Goal: Task Accomplishment & Management: Use online tool/utility

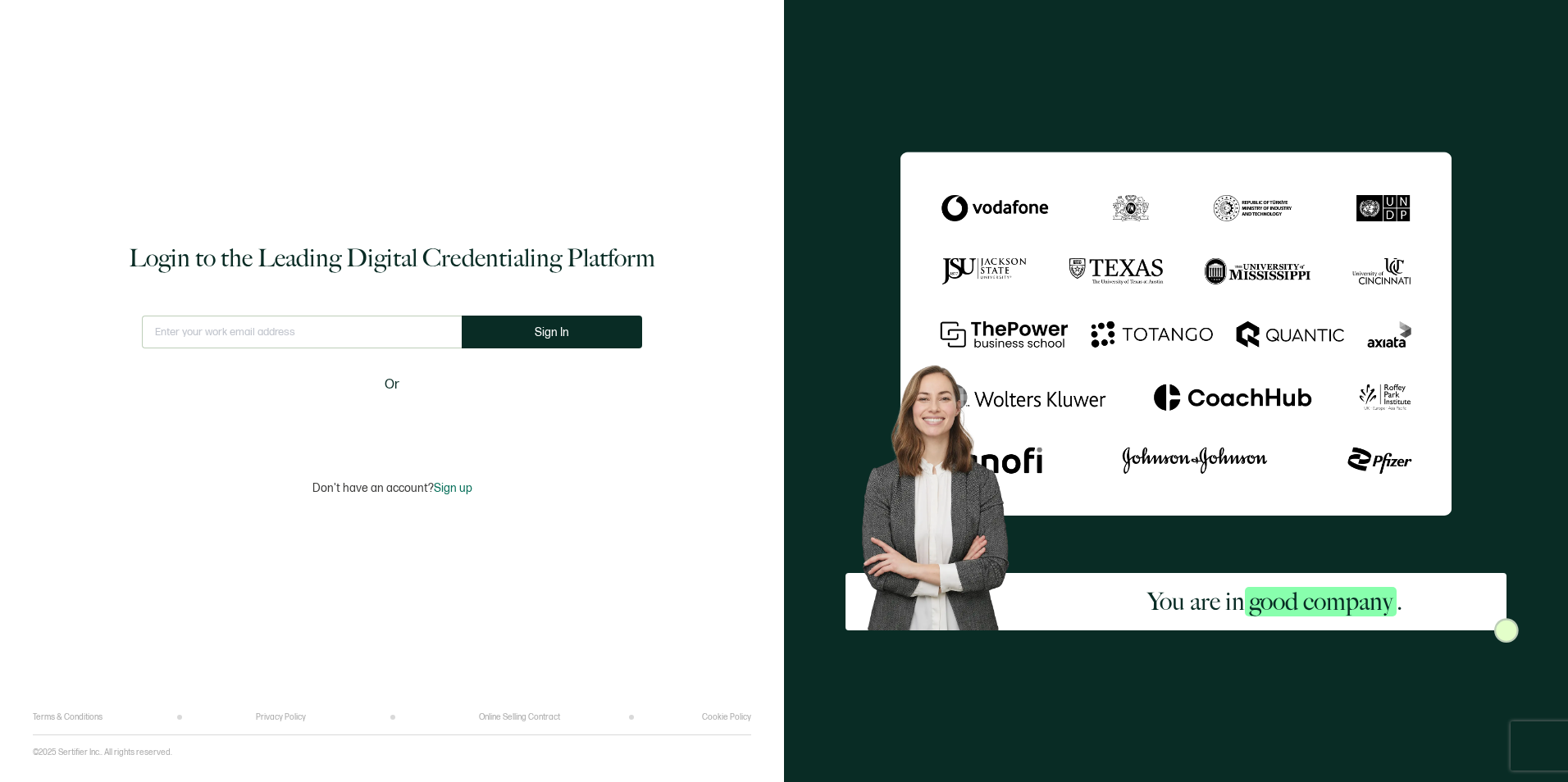
click at [378, 334] on input "text" at bounding box center [302, 332] width 320 height 33
type input "[PERSON_NAME][EMAIL_ADDRESS][PERSON_NAME][DOMAIN_NAME]"
click at [540, 331] on span "Sign In" at bounding box center [552, 332] width 35 height 13
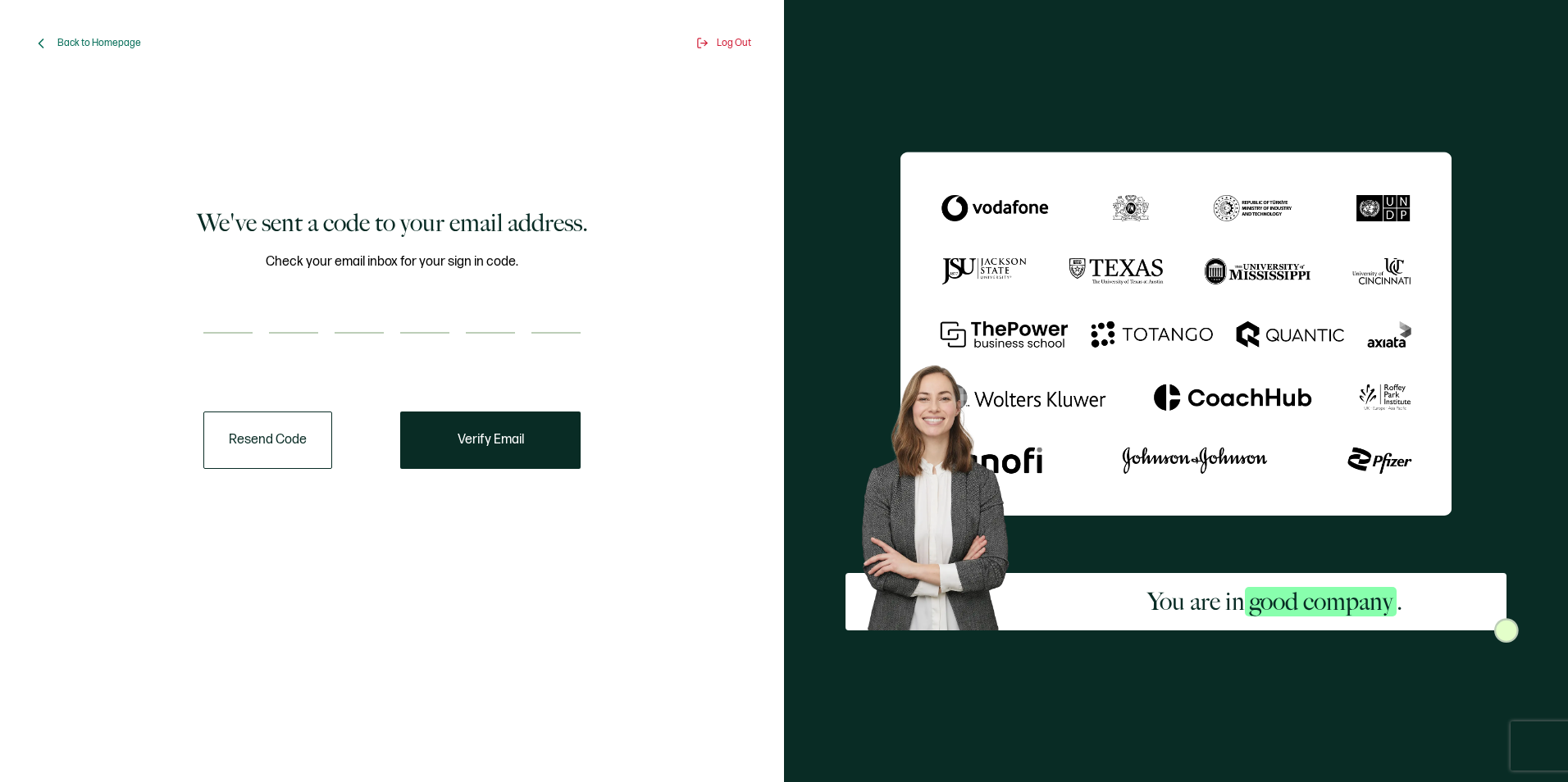
click at [210, 307] on input "number" at bounding box center [228, 317] width 49 height 33
click at [219, 316] on input "number" at bounding box center [228, 317] width 49 height 33
type input "9"
type input "6"
type input "1"
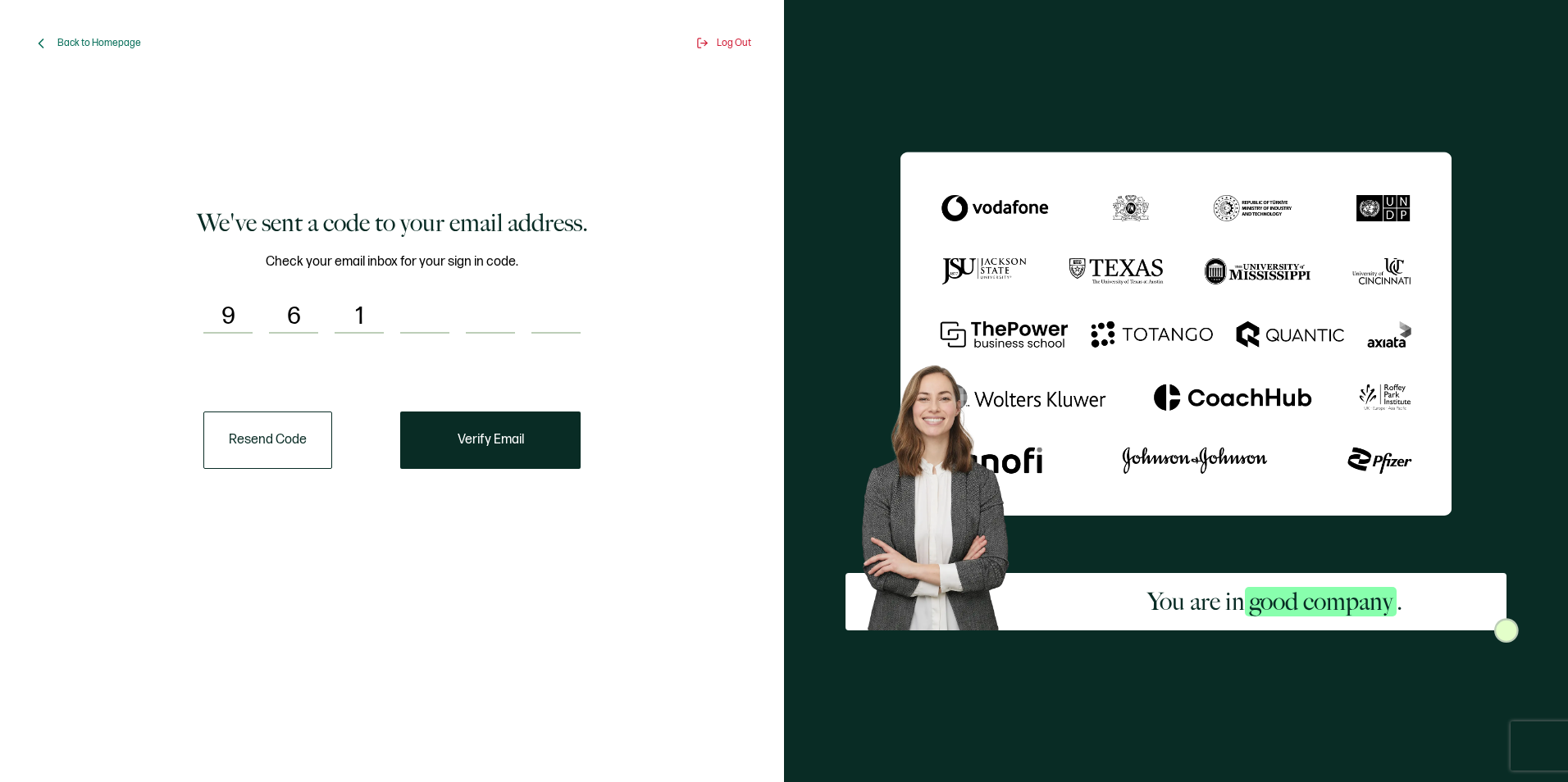
type input "3"
type input "1"
type input "8"
click at [511, 451] on button "Verify Email" at bounding box center [491, 440] width 181 height 57
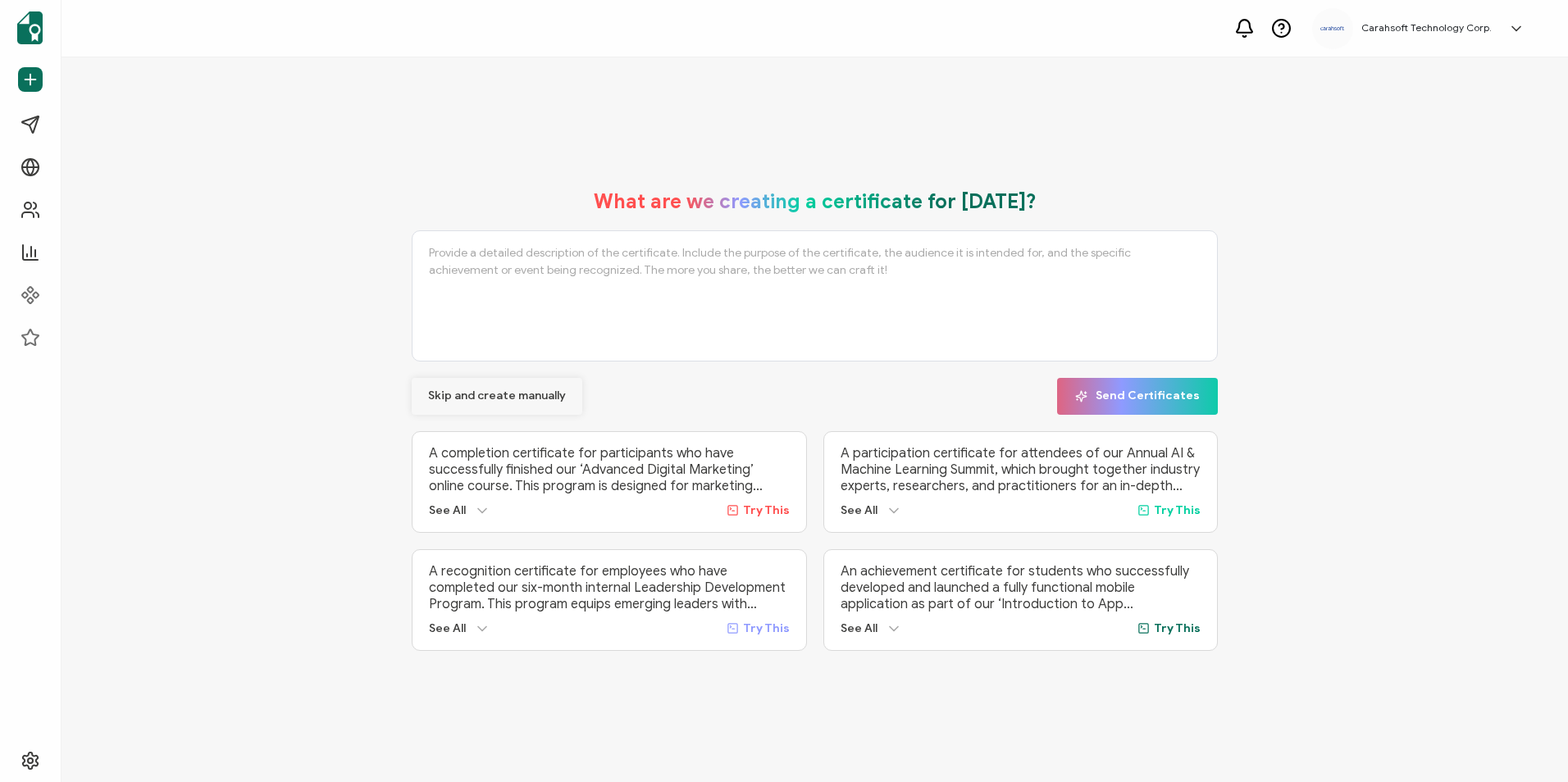
click at [504, 394] on span "Skip and create manually" at bounding box center [497, 396] width 138 height 12
click at [61, 206] on span "Recipients" at bounding box center [75, 210] width 55 height 16
